Goal: Navigation & Orientation: Find specific page/section

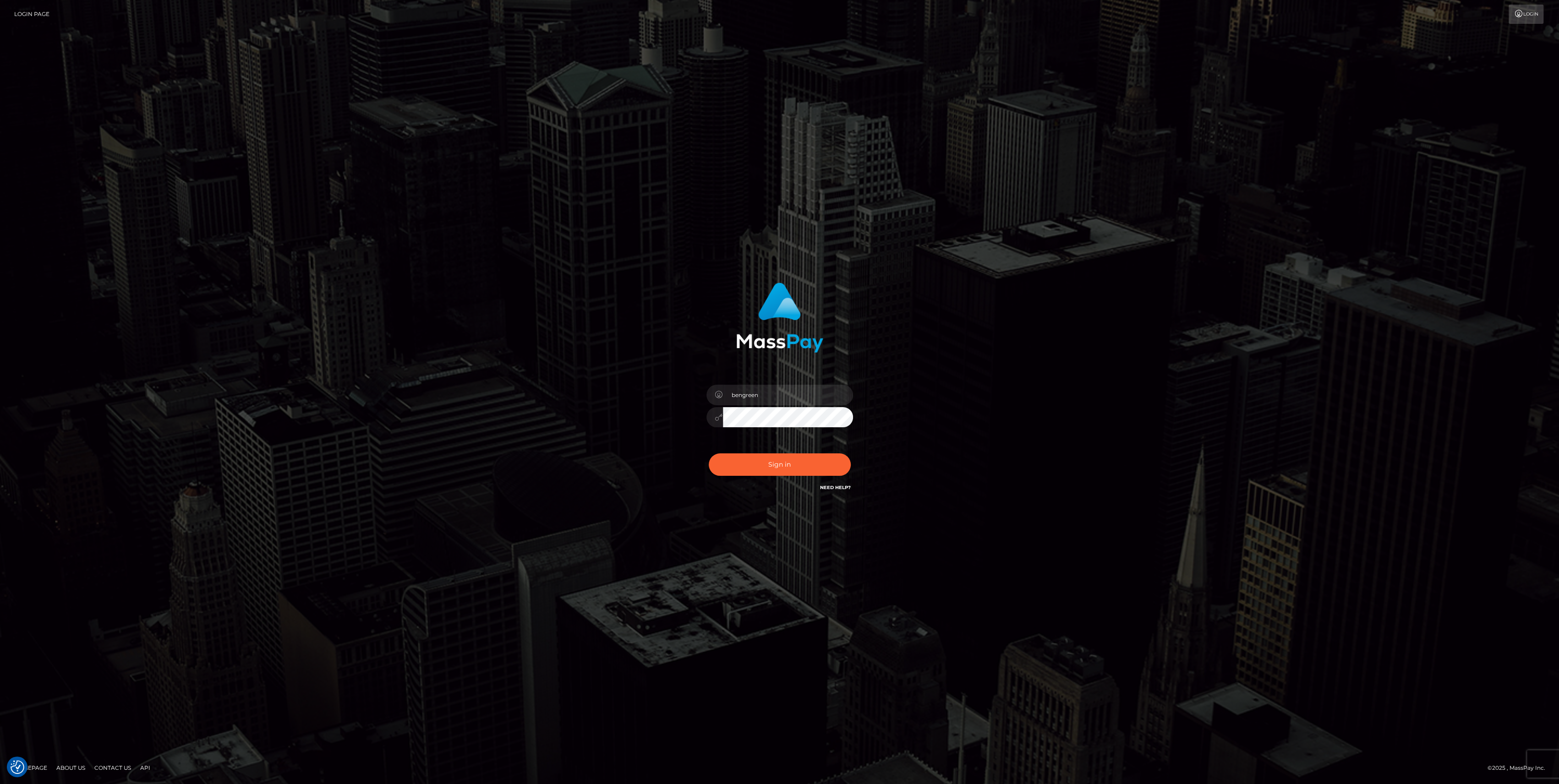
click at [802, 462] on div "0cAFcWeA7-5uHpsTgIKfM4sSdiR3qSnO3tZ4FjbhR-IWsvAMJ5Iu52siARXFE-fRm0oLDo5aw4RXQKA…" at bounding box center [780, 468] width 160 height 41
type input "bengreen"
click at [799, 475] on button "Sign in" at bounding box center [780, 464] width 142 height 22
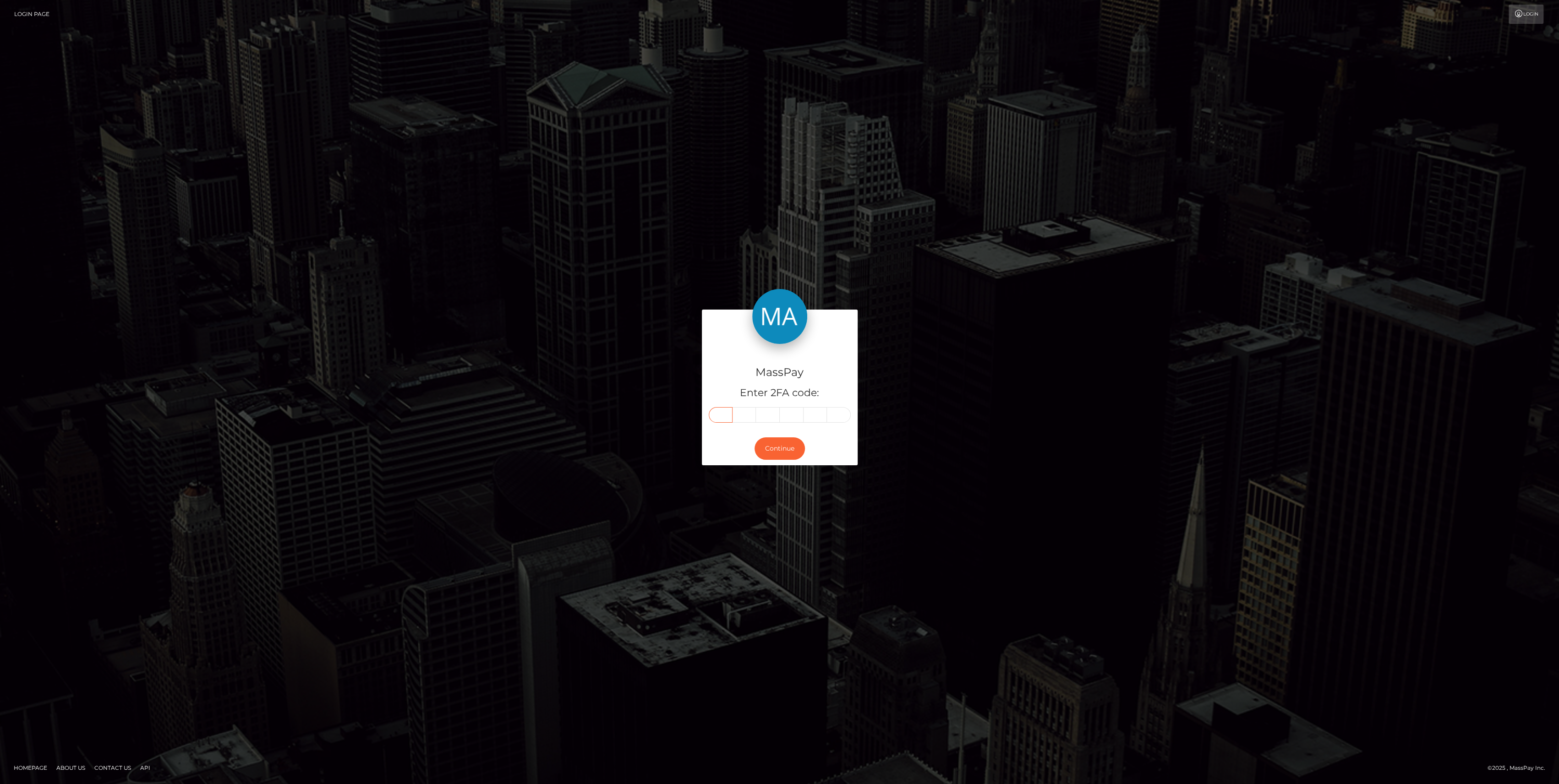
drag, startPoint x: 735, startPoint y: 408, endPoint x: 723, endPoint y: 413, distance: 13.0
click at [723, 413] on input "text" at bounding box center [720, 415] width 24 height 16
paste input "6"
type input "6"
type input "0"
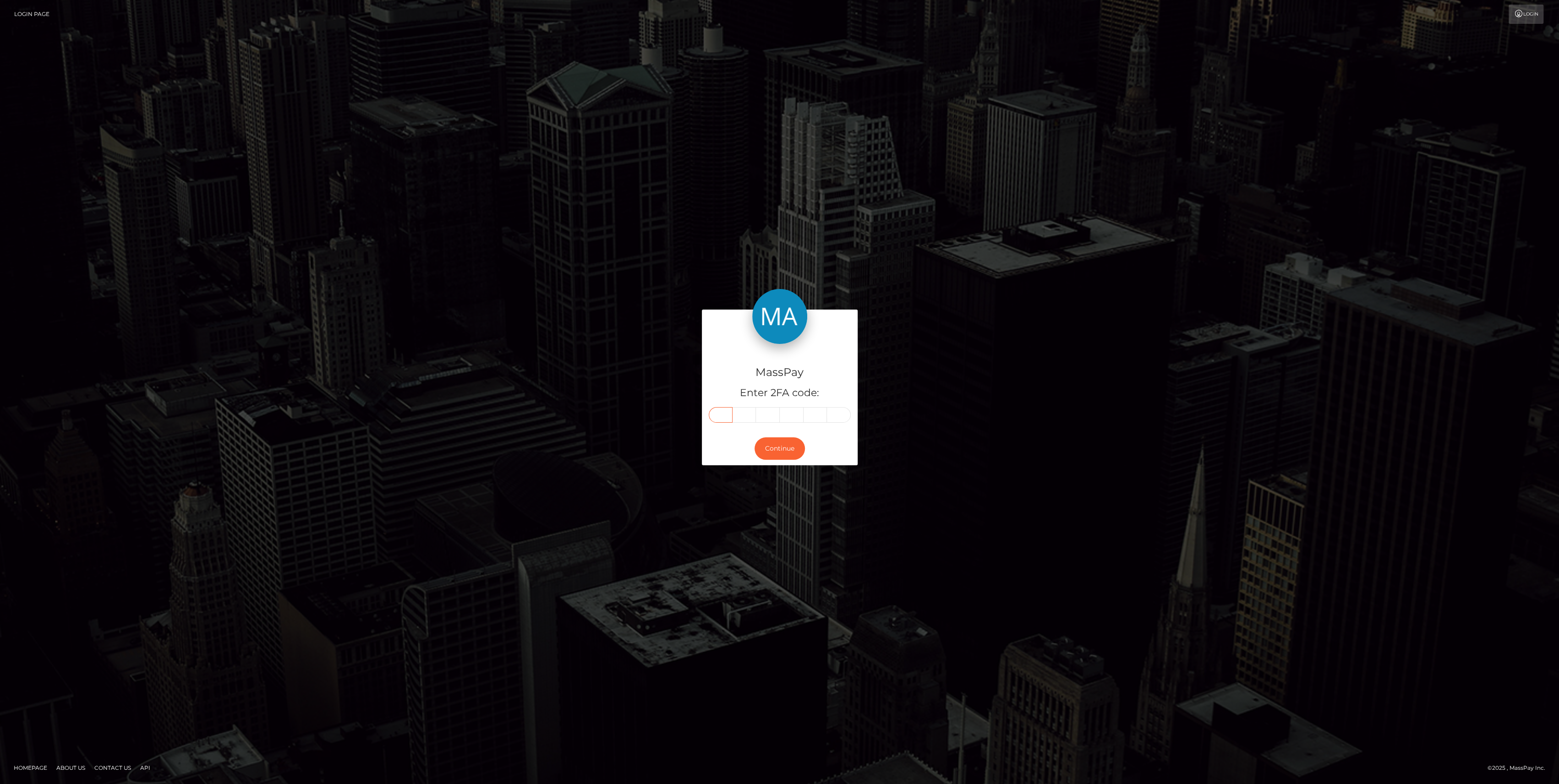
type input "6"
type input "2"
type input "5"
type input "8"
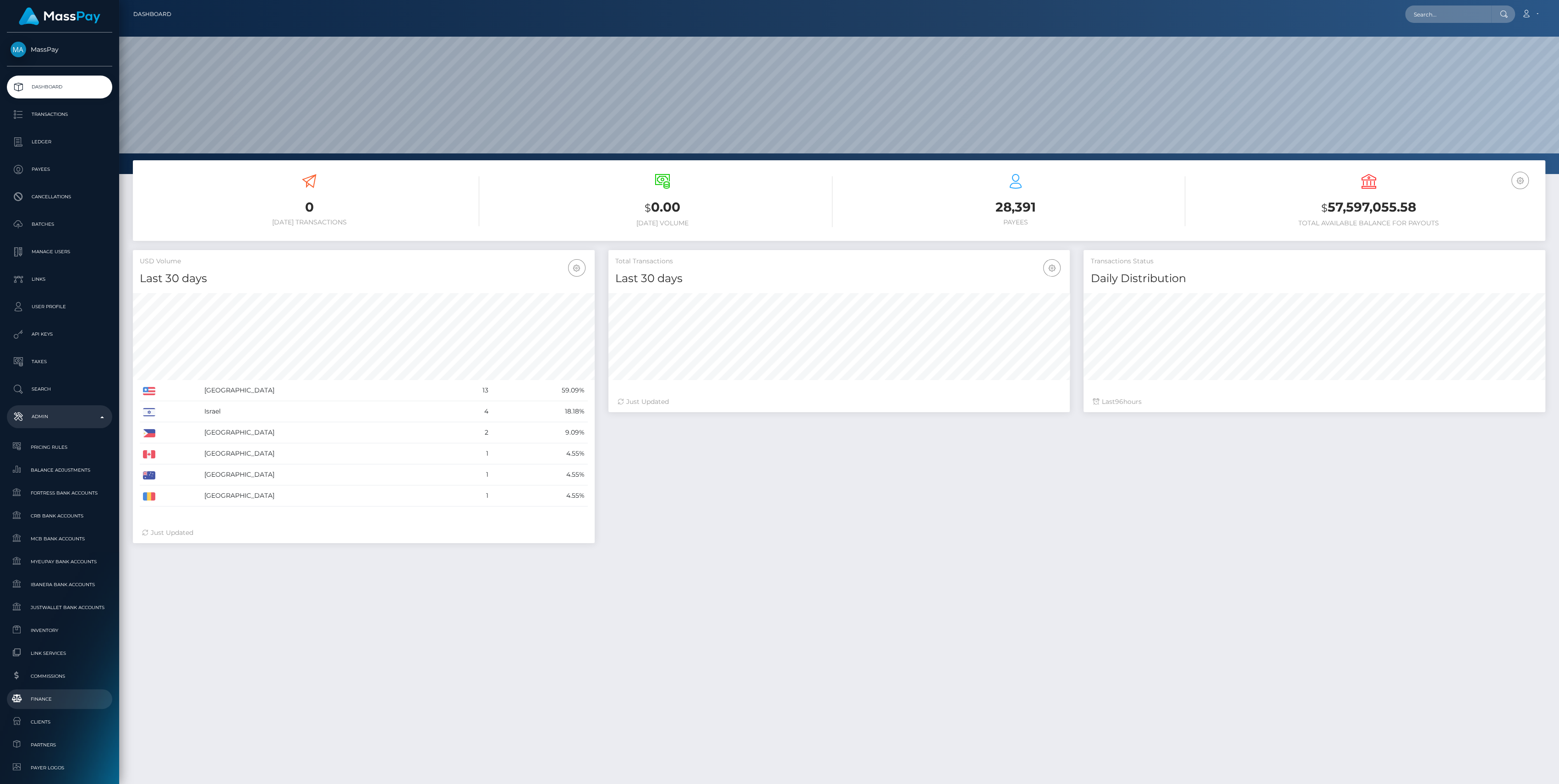
scroll to position [122, 0]
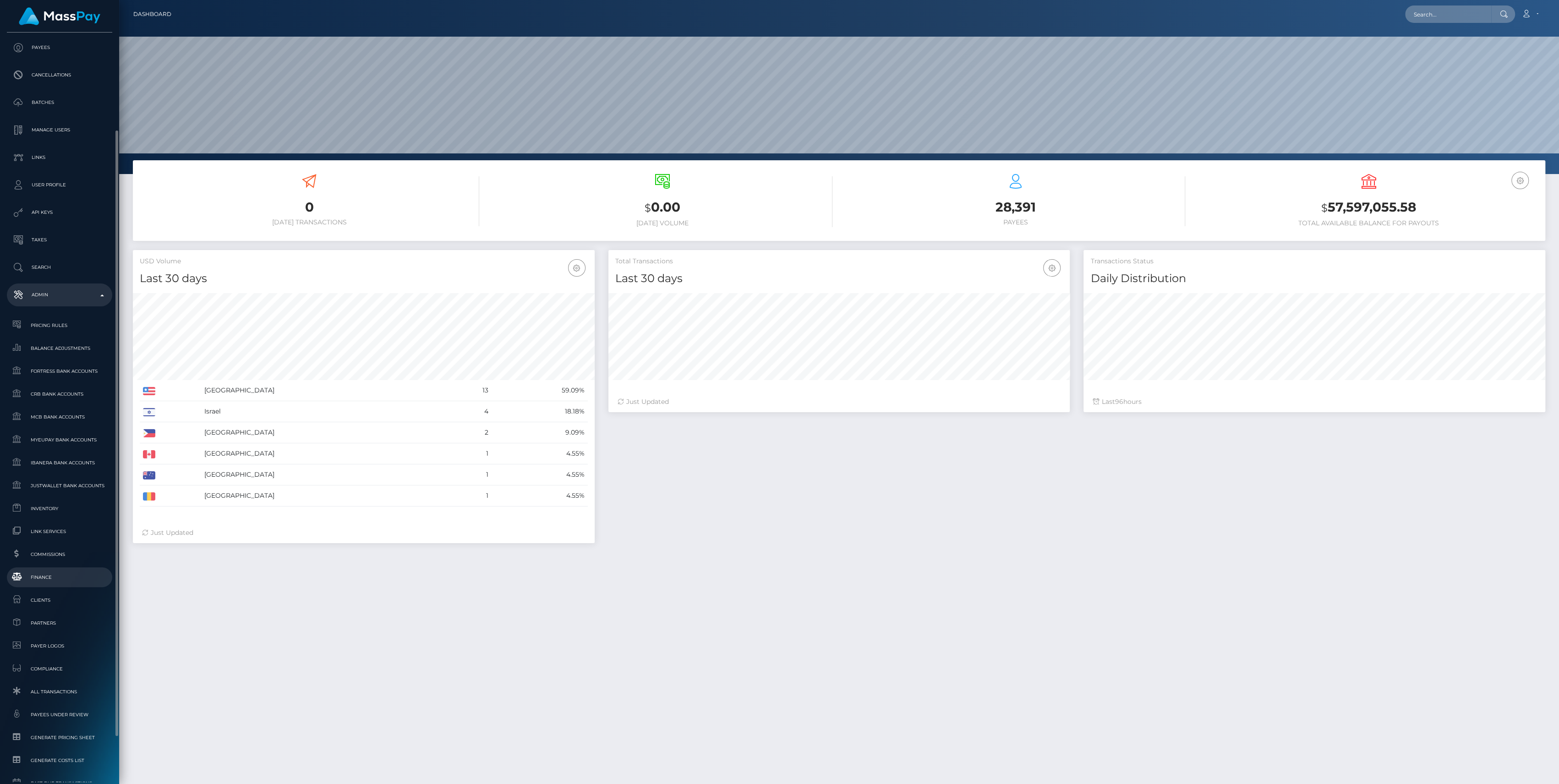
click at [40, 573] on span "Finance" at bounding box center [59, 577] width 98 height 10
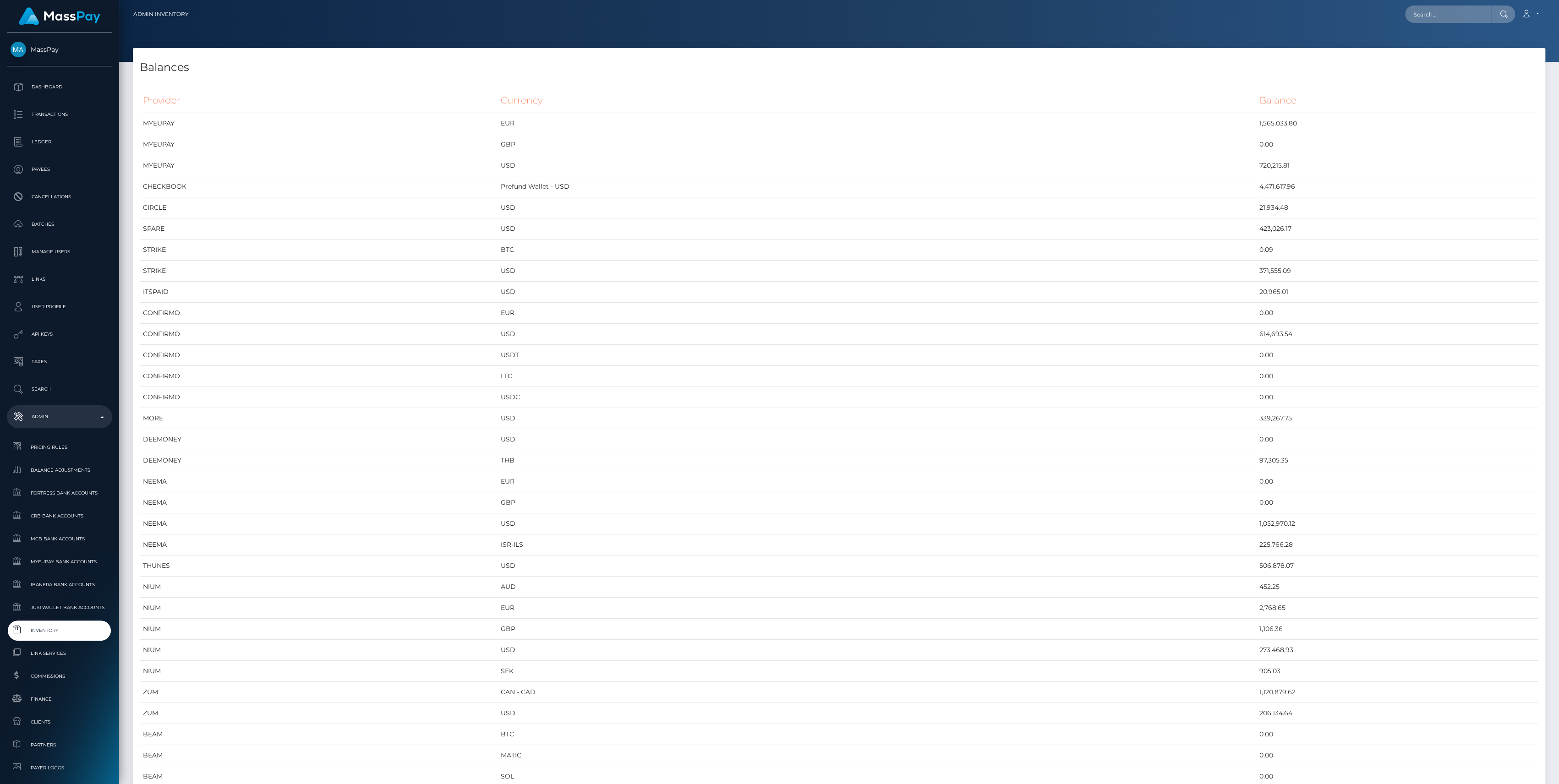
scroll to position [4418, 1412]
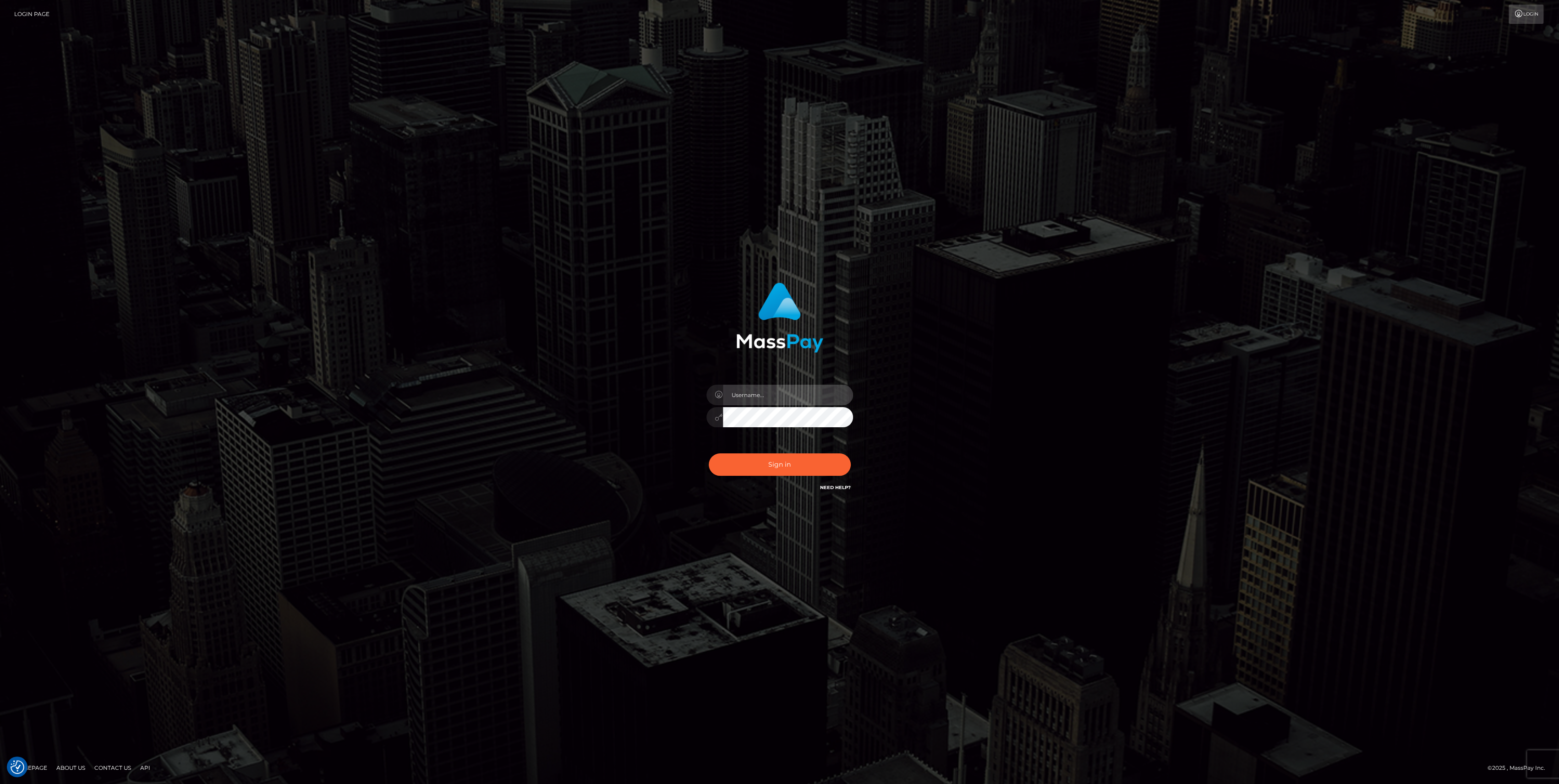
type input "bengreen"
click at [763, 452] on div "0cAFcWeA4LbqSs7Y_Nhgx5y99TEsBjvF1x1jFIV6yPLn0BKsyX7KqF9WdWjvFa4I683mAJe3oWAO6O1…" at bounding box center [780, 468] width 160 height 41
type input "bengreen"
click at [836, 458] on button "Sign in" at bounding box center [780, 464] width 142 height 22
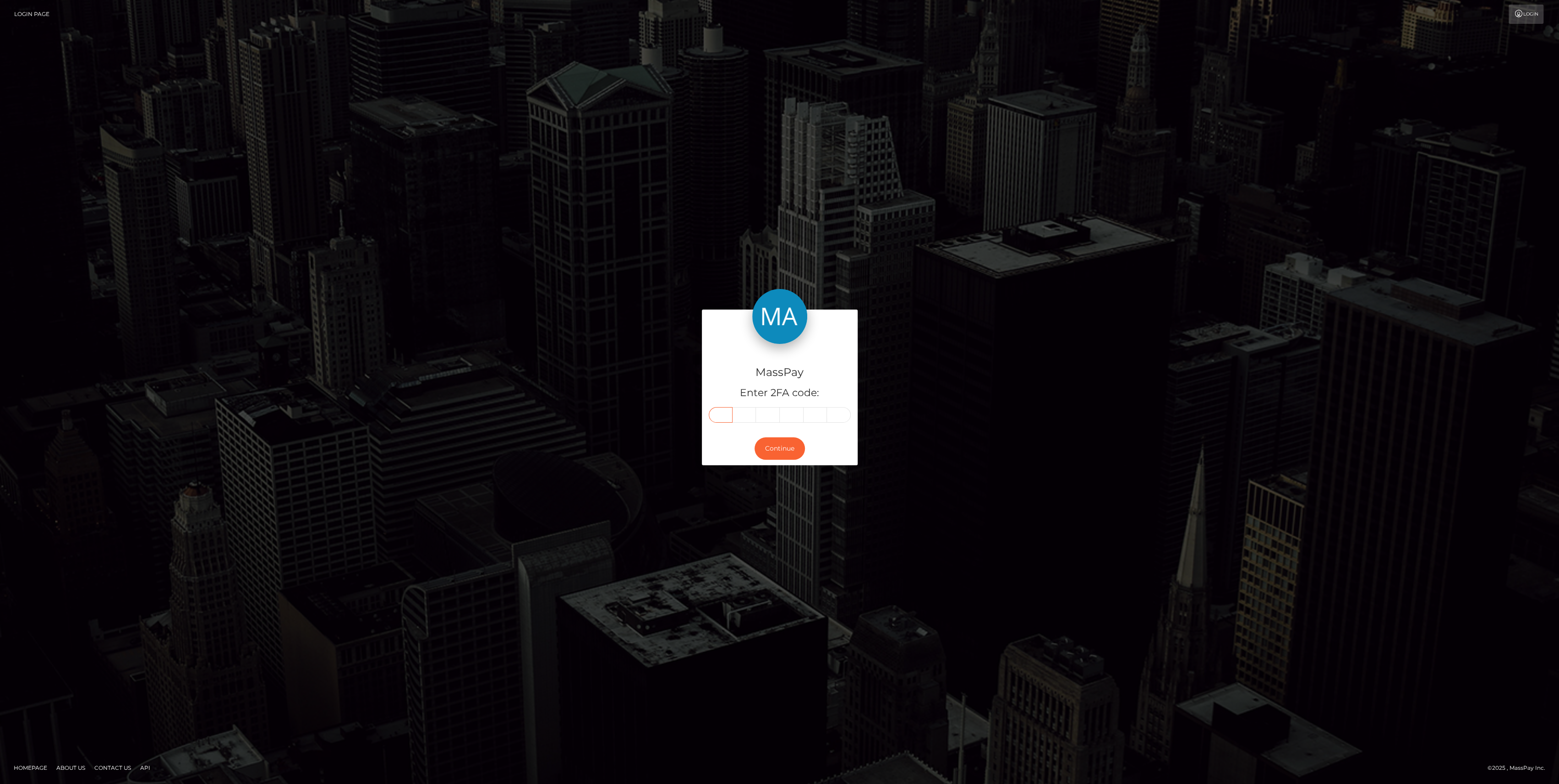
click at [724, 420] on input "text" at bounding box center [720, 415] width 24 height 16
paste input "2"
type input "2"
type input "3"
type input "8"
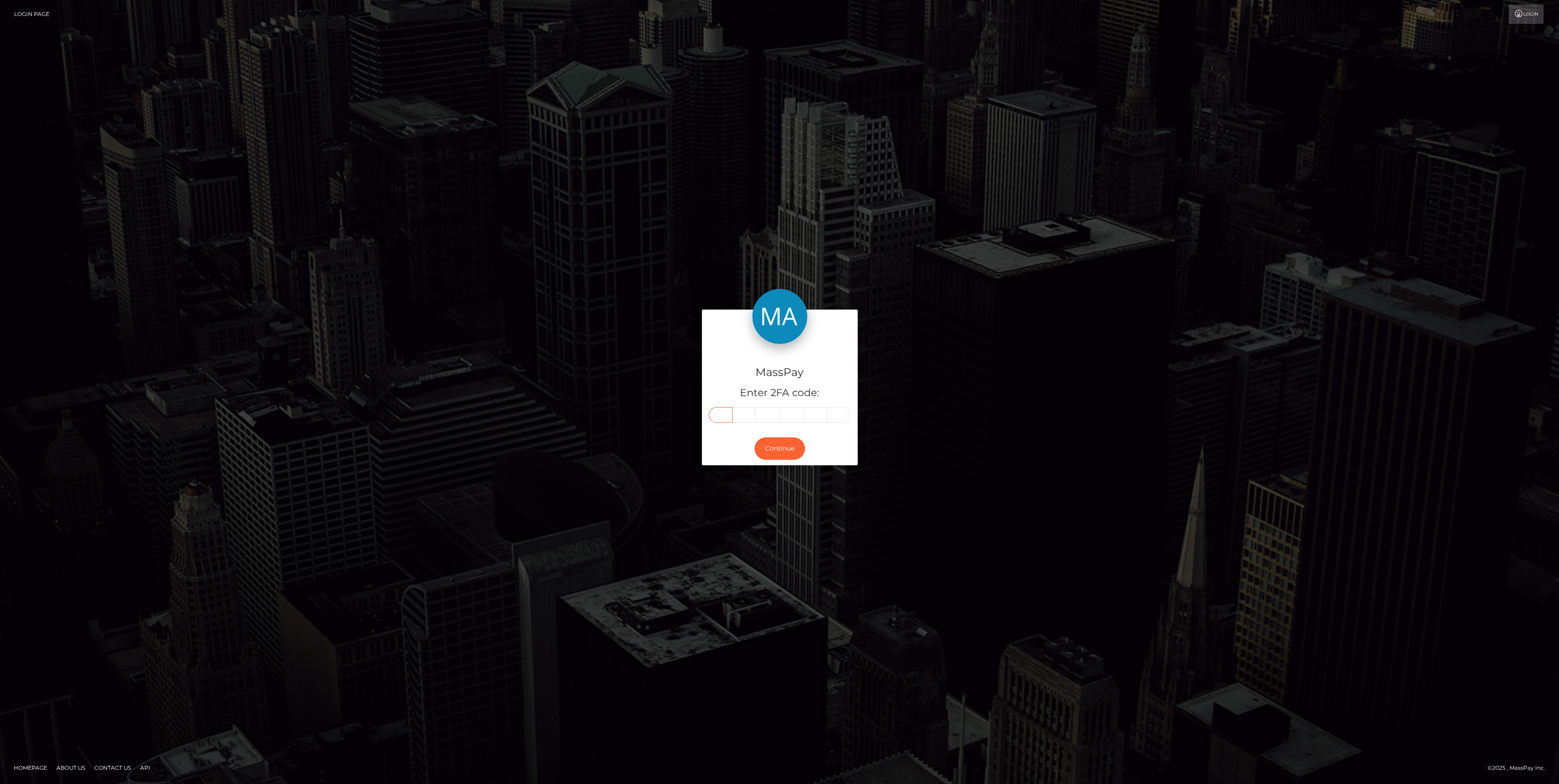
type input "0"
type input "7"
type input "5"
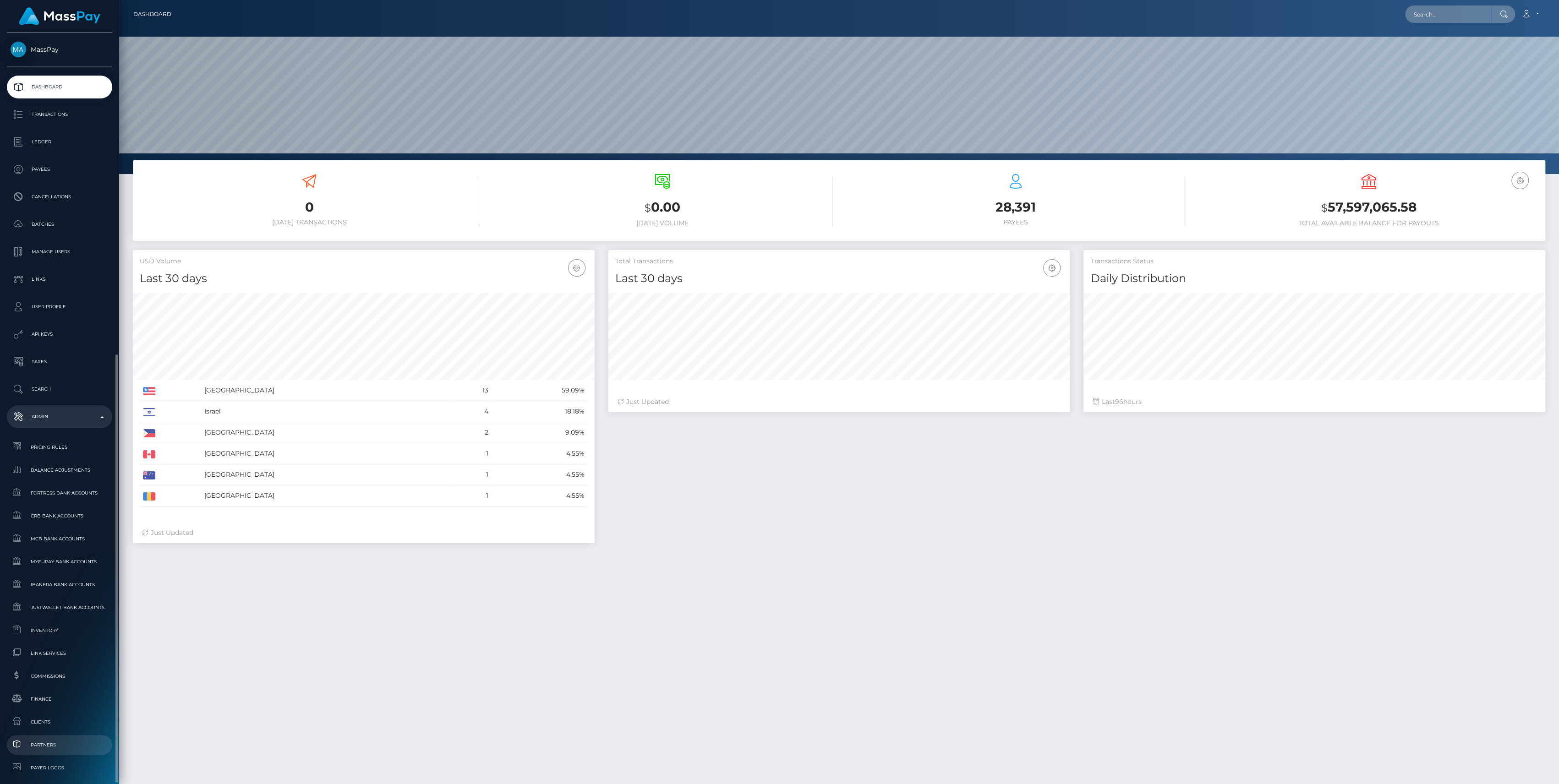
scroll to position [162, 462]
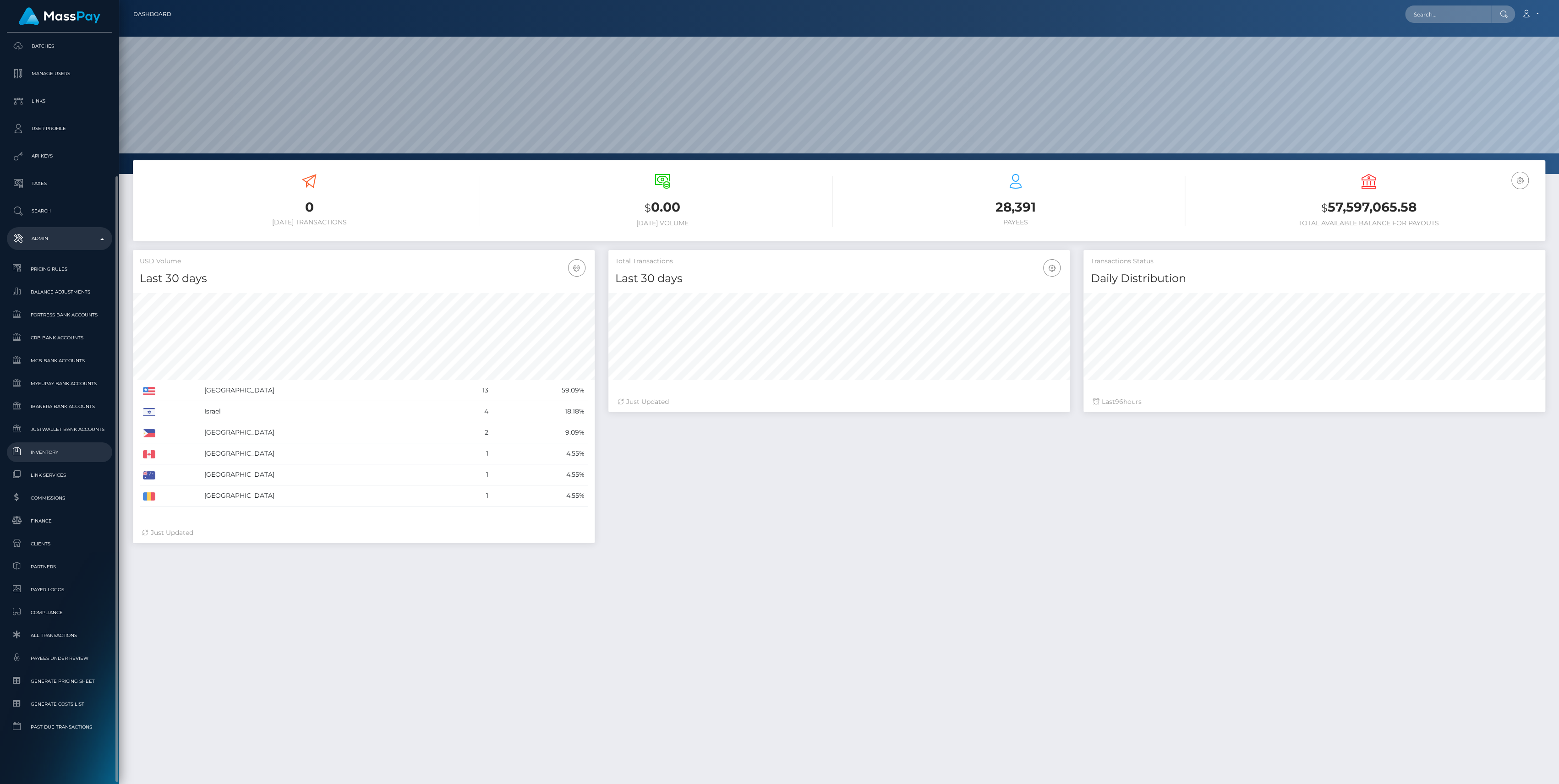
click at [54, 451] on span "Inventory" at bounding box center [59, 452] width 98 height 10
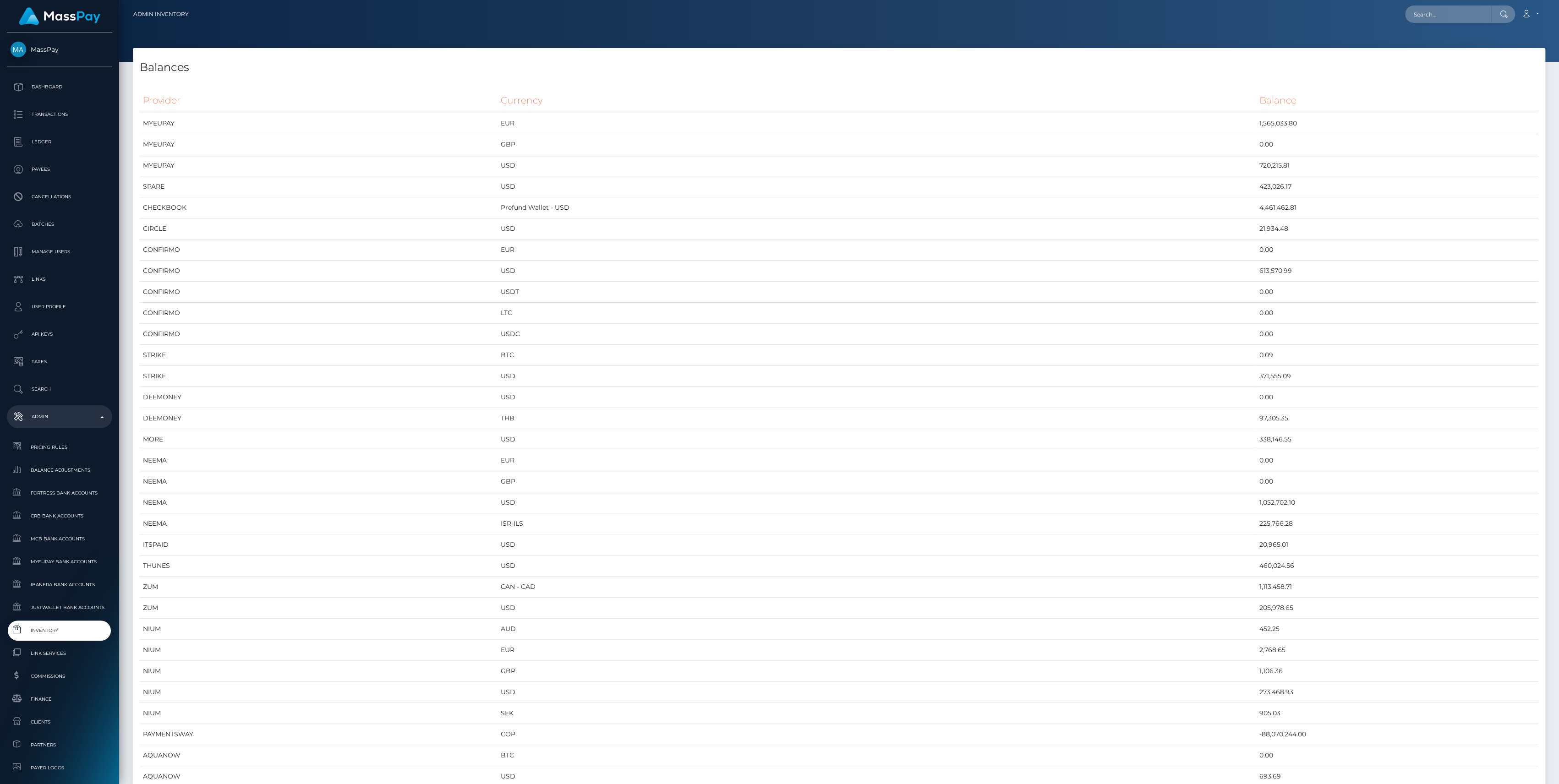
scroll to position [4418, 1412]
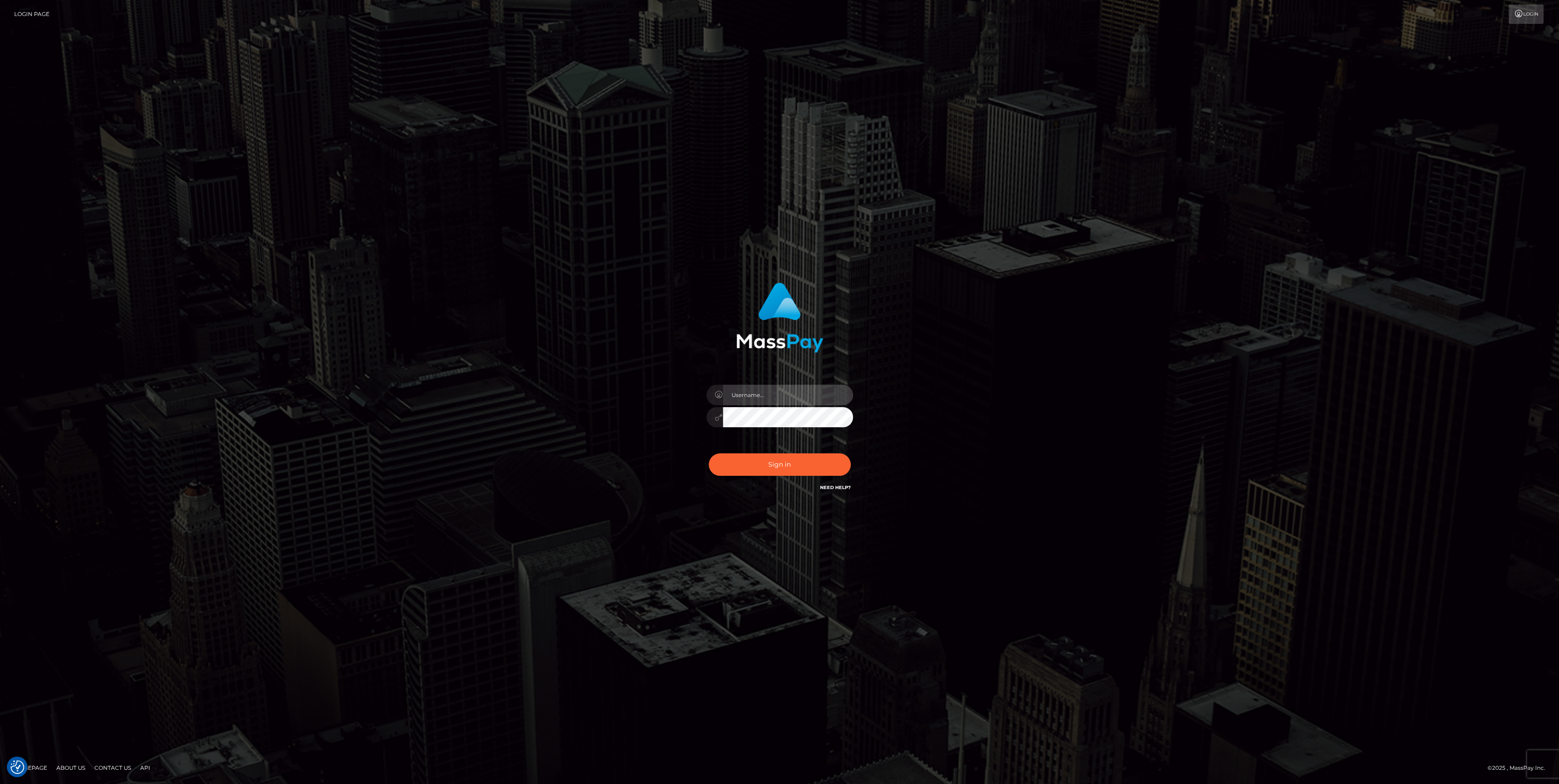
type input "bengreen"
